Goal: Navigation & Orientation: Find specific page/section

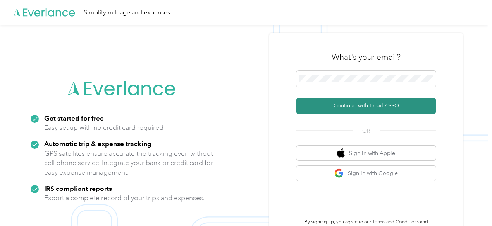
click at [366, 108] on button "Continue with Email / SSO" at bounding box center [365, 106] width 139 height 16
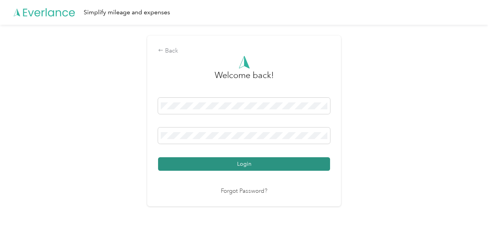
click at [262, 167] on button "Login" at bounding box center [244, 165] width 172 height 14
